Goal: Entertainment & Leisure: Consume media (video, audio)

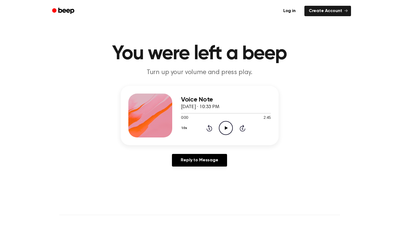
click at [225, 129] on icon at bounding box center [226, 128] width 3 height 4
click at [226, 132] on icon "Pause Audio" at bounding box center [226, 128] width 14 height 14
click at [226, 132] on icon "Play Audio" at bounding box center [226, 128] width 14 height 14
click at [209, 130] on icon at bounding box center [209, 129] width 1 height 2
click at [224, 127] on icon "Pause Audio" at bounding box center [226, 128] width 14 height 14
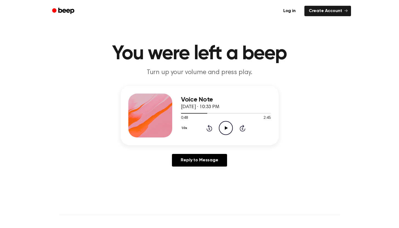
click at [225, 131] on icon "Play Audio" at bounding box center [226, 128] width 14 height 14
click at [209, 130] on icon at bounding box center [209, 129] width 1 height 2
click at [210, 131] on icon at bounding box center [210, 128] width 6 height 7
click at [225, 130] on icon at bounding box center [226, 128] width 2 height 4
click at [224, 129] on icon "Play Audio" at bounding box center [226, 128] width 14 height 14
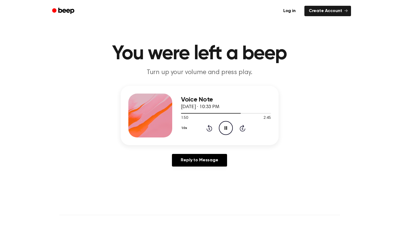
click at [224, 131] on icon "Pause Audio" at bounding box center [226, 128] width 14 height 14
click at [224, 131] on icon "Play Audio" at bounding box center [226, 128] width 14 height 14
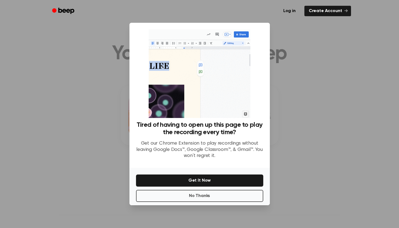
click at [287, 146] on div at bounding box center [199, 114] width 399 height 228
click at [225, 199] on button "No Thanks" at bounding box center [199, 196] width 127 height 12
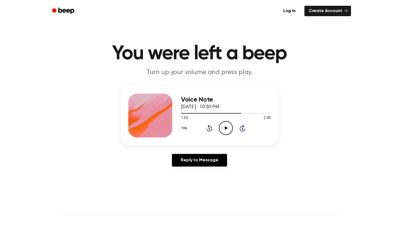
click at [225, 129] on icon at bounding box center [226, 128] width 3 height 4
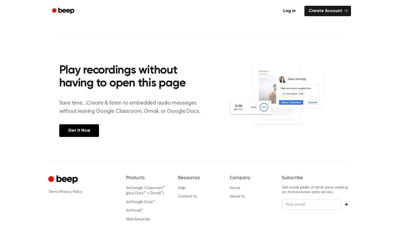
scroll to position [215, 0]
